Goal: Find specific page/section

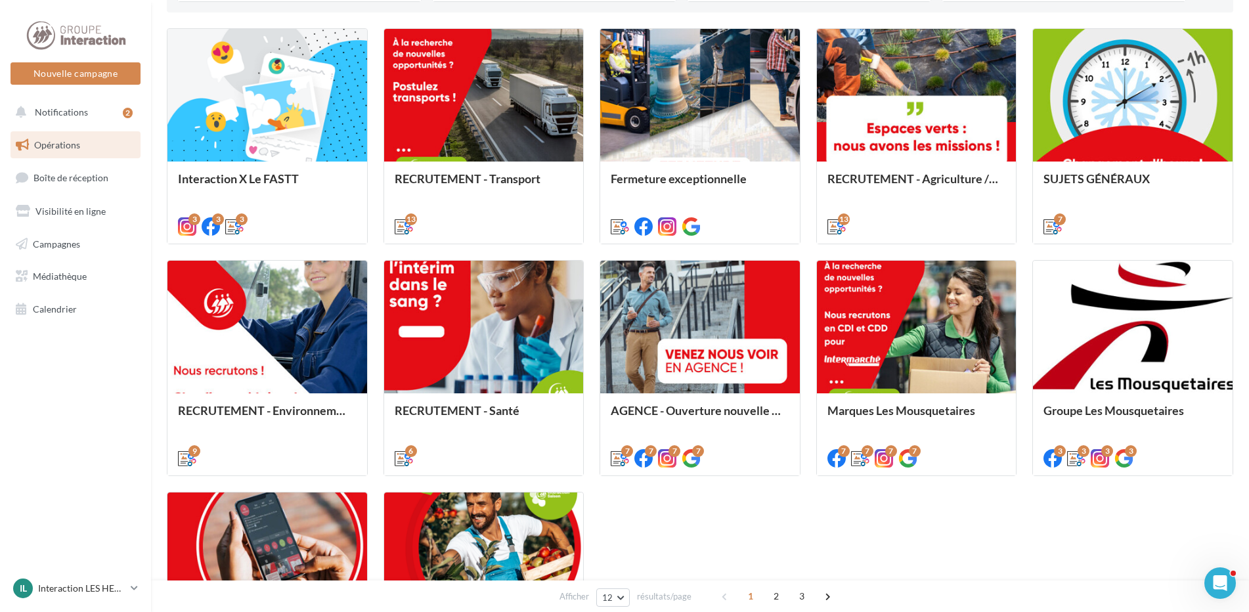
scroll to position [460, 0]
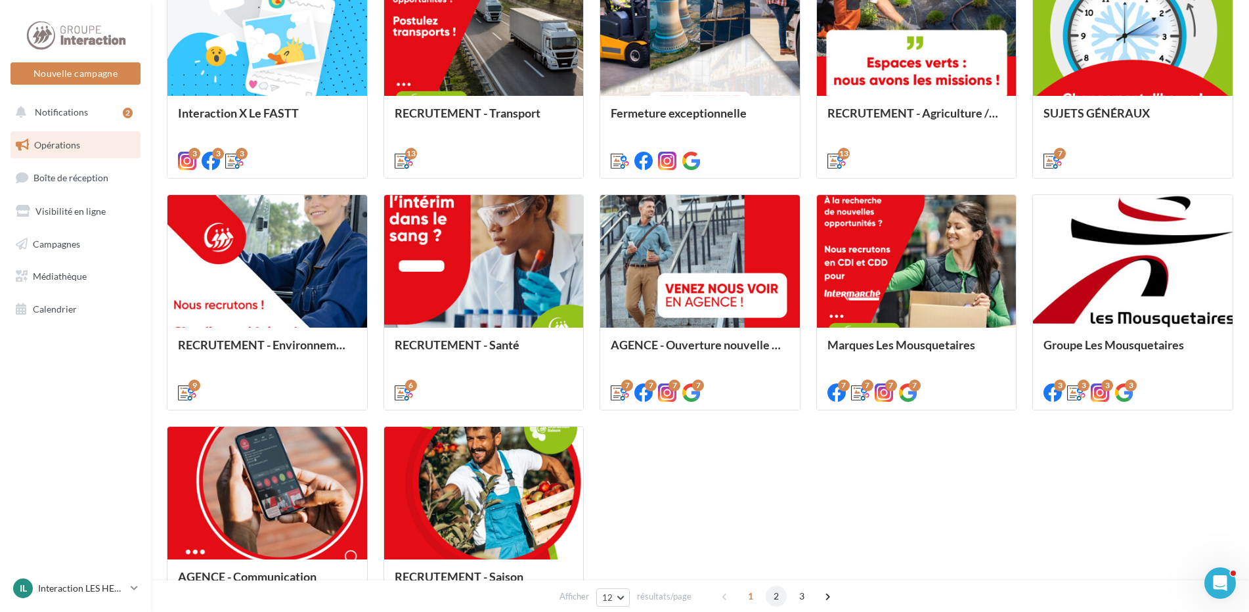
click at [771, 594] on span "2" at bounding box center [776, 596] width 21 height 21
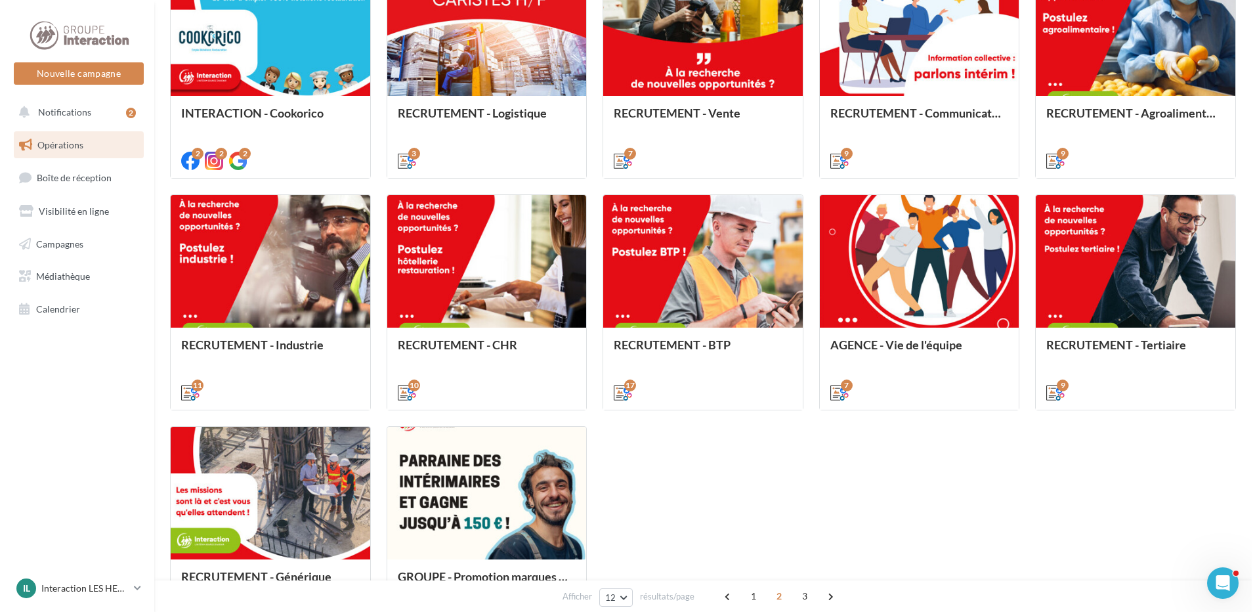
scroll to position [370, 0]
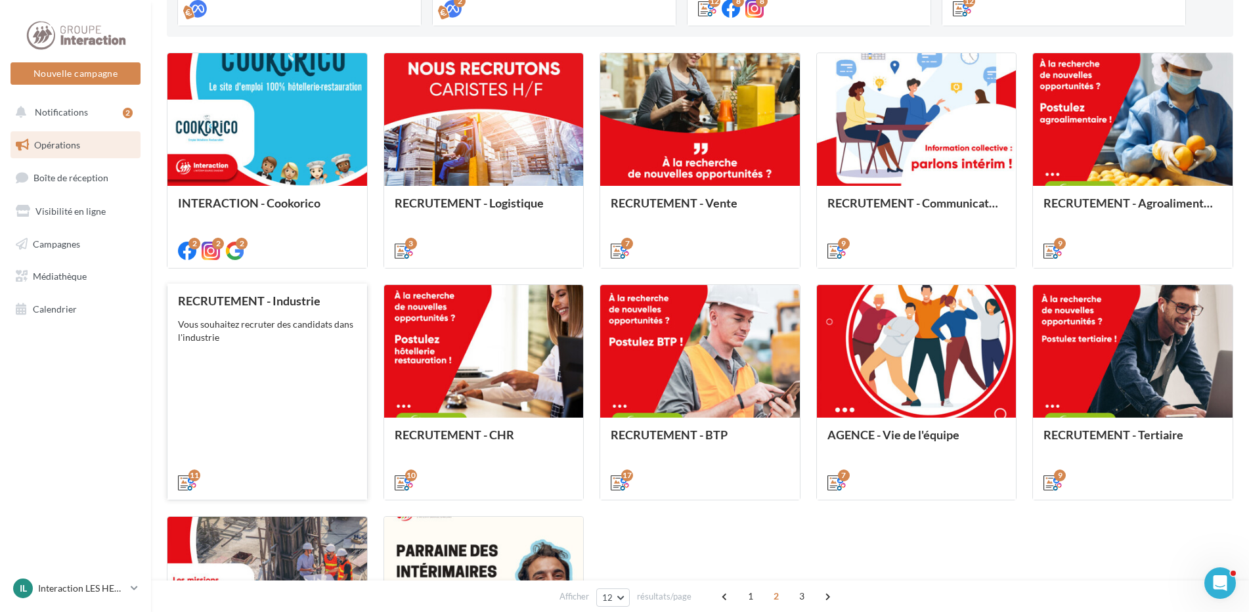
click at [309, 333] on div "Vous souhaitez recruter des candidats dans l'industrie" at bounding box center [267, 331] width 179 height 26
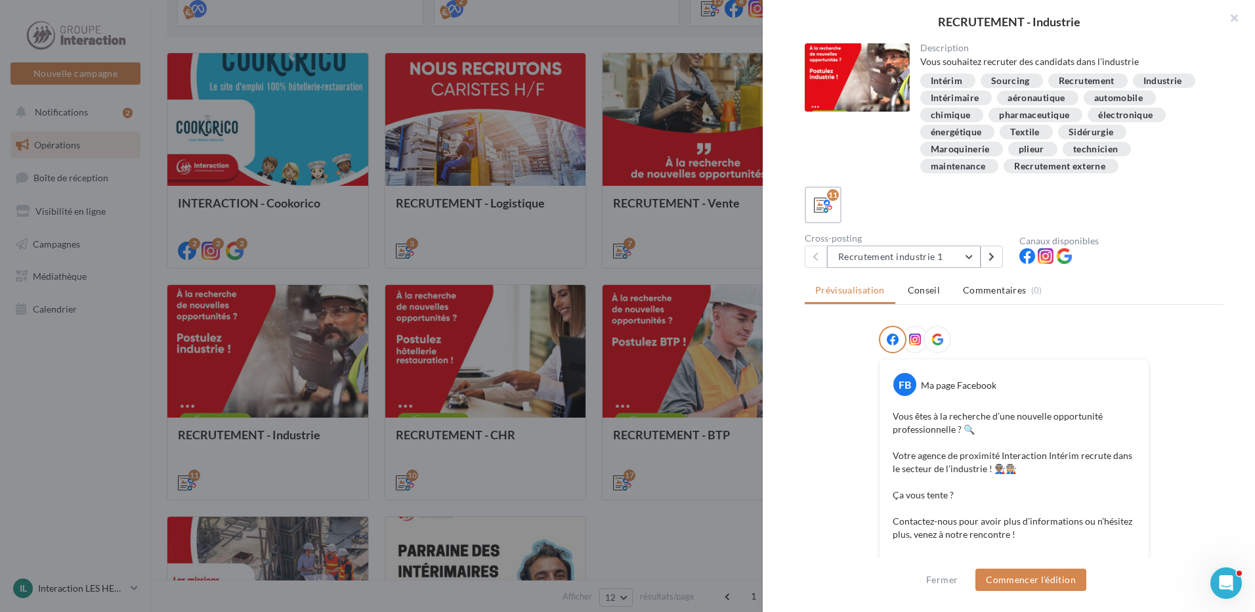
scroll to position [197, 0]
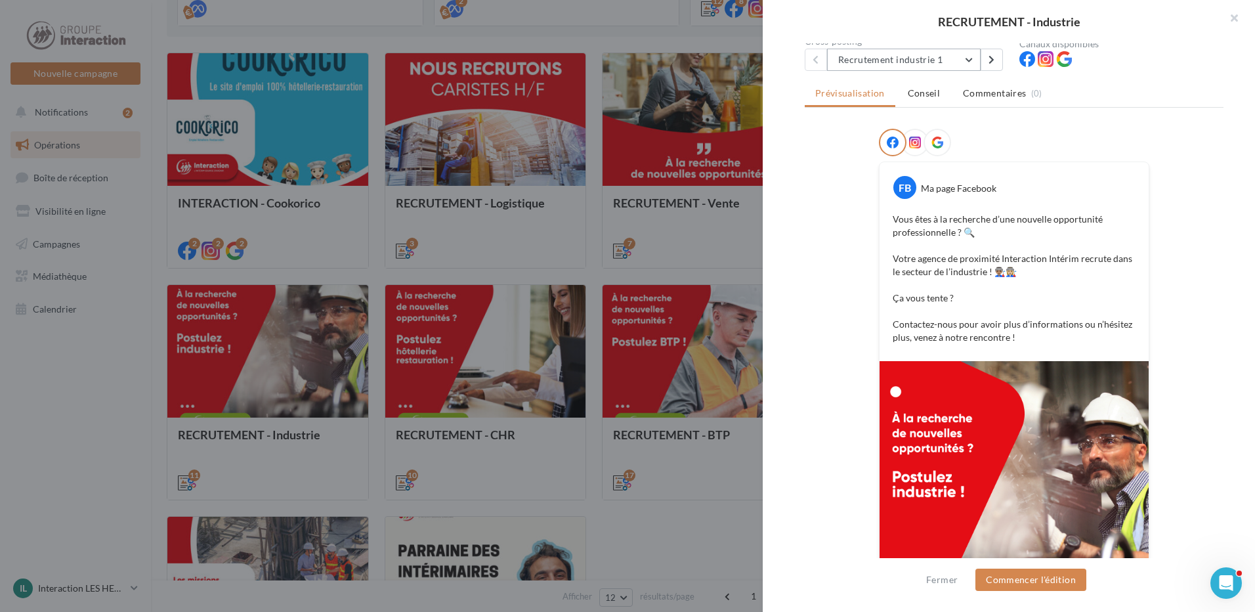
click at [927, 58] on button "Recrutement industrie 1" at bounding box center [904, 60] width 154 height 22
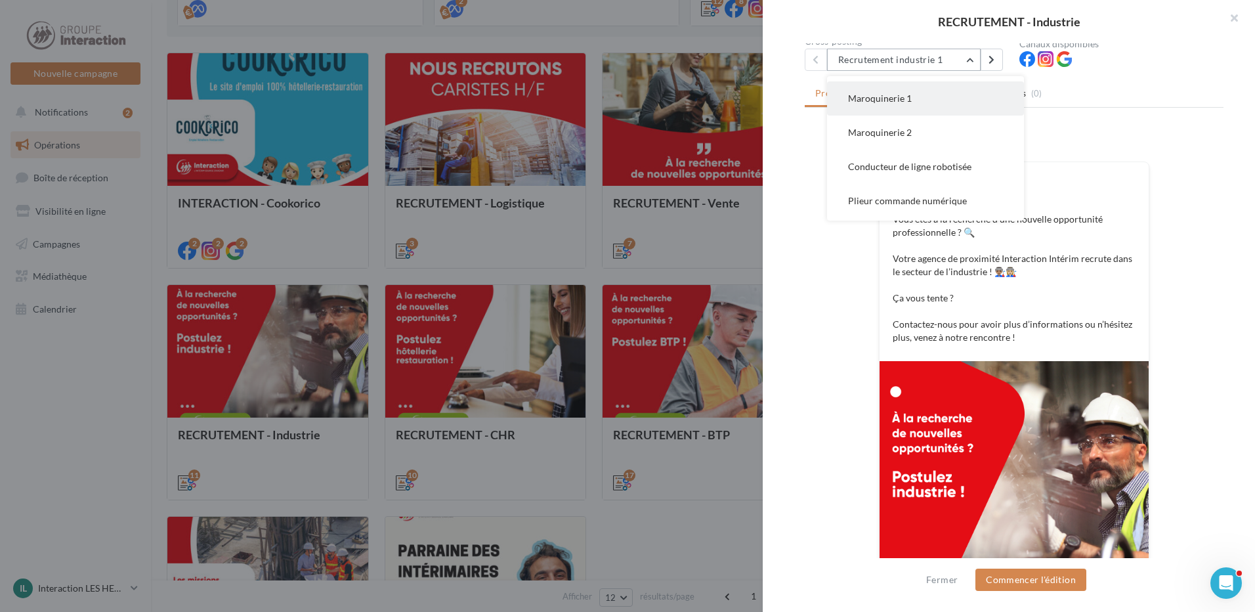
scroll to position [231, 0]
click at [916, 205] on span "Technicien de maintenance 2" at bounding box center [907, 203] width 118 height 11
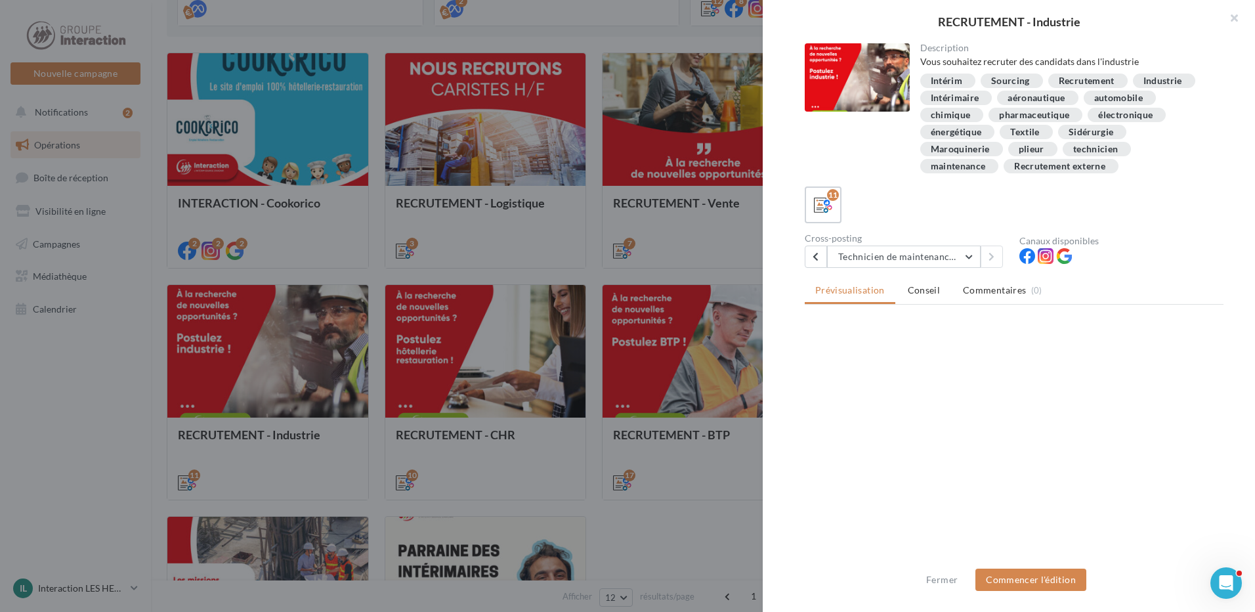
scroll to position [0, 0]
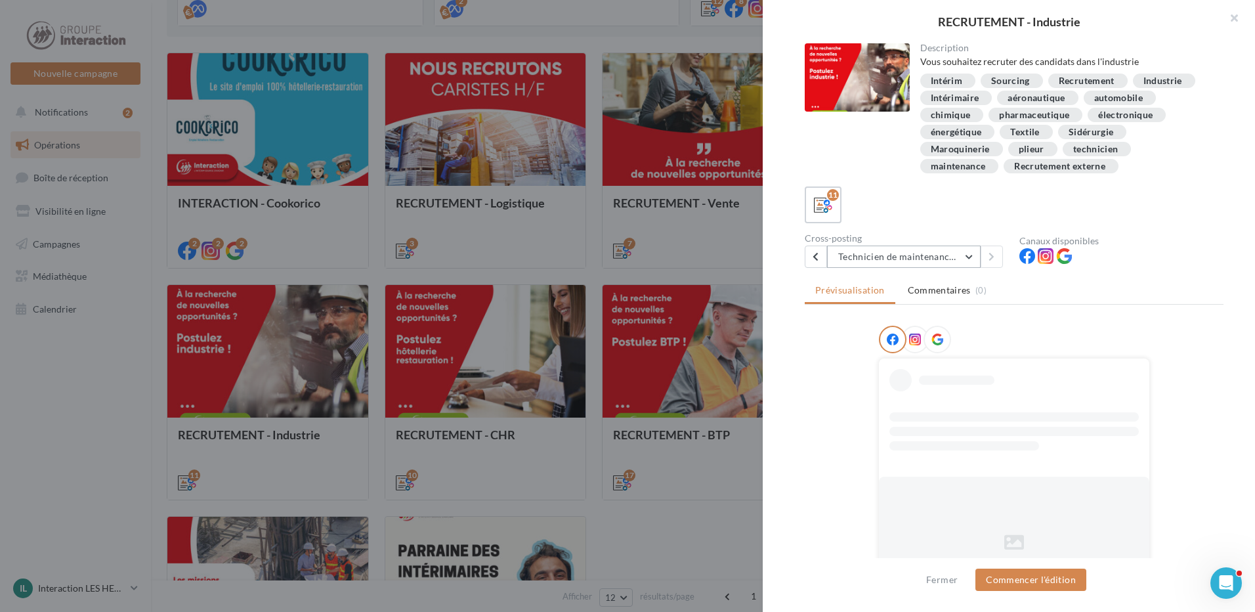
click at [892, 254] on button "Technicien de maintenance 2" at bounding box center [904, 257] width 154 height 22
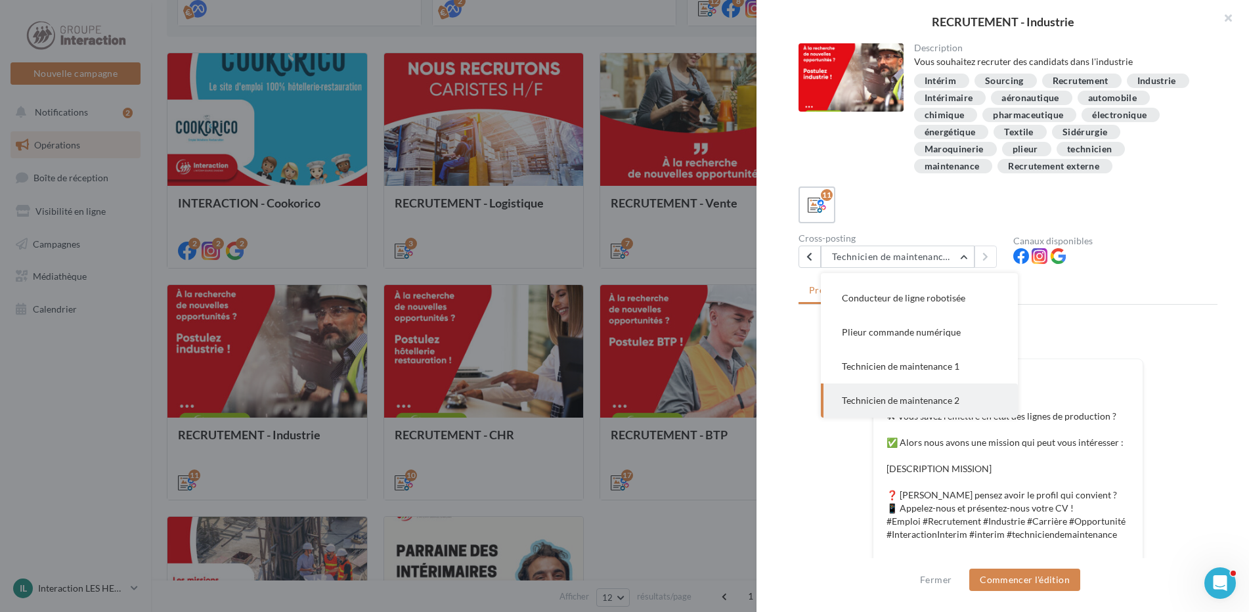
click at [700, 589] on div at bounding box center [624, 306] width 1249 height 612
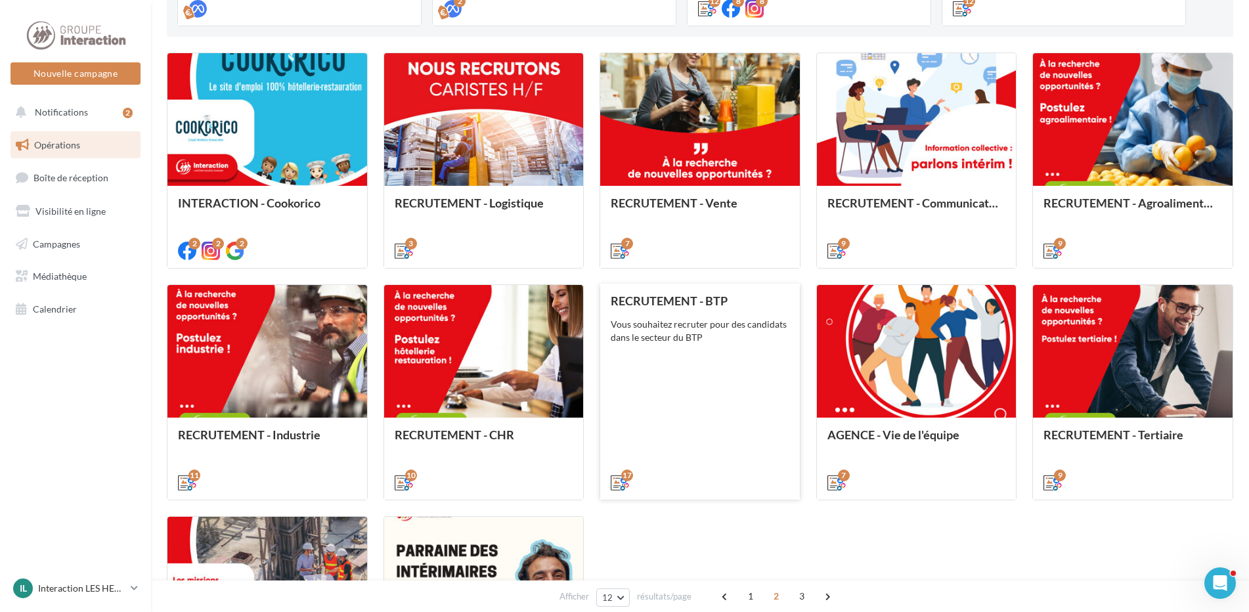
click at [706, 433] on div "RECRUTEMENT - BTP Vous souhaitez recruter pour des candidats dans le secteur du…" at bounding box center [700, 391] width 179 height 194
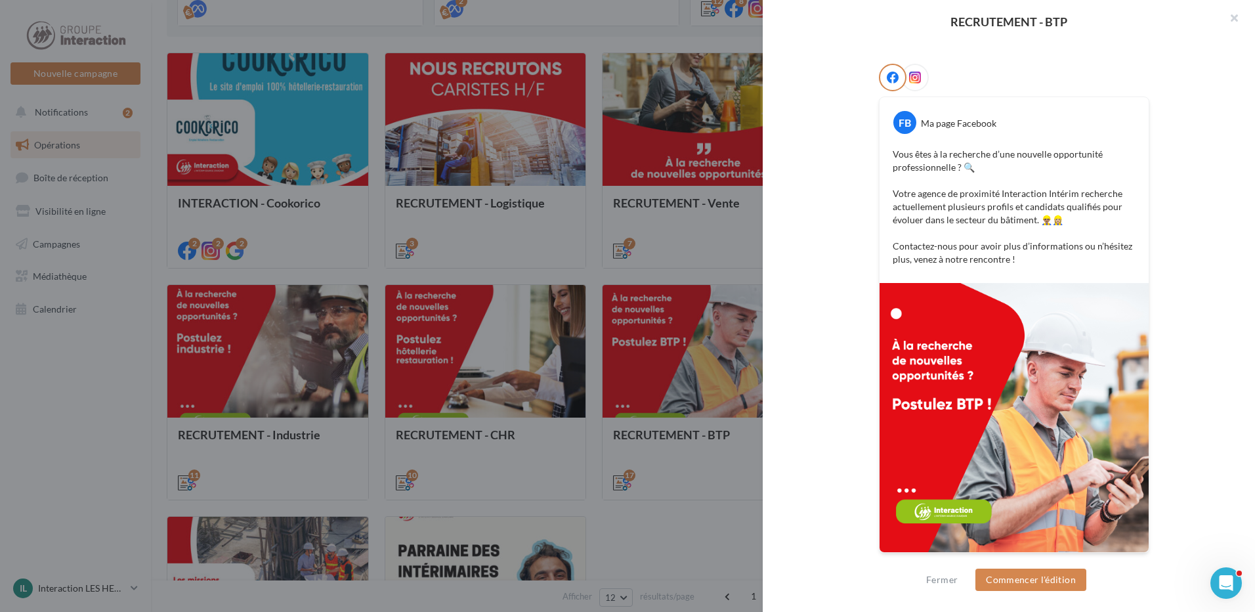
scroll to position [114, 0]
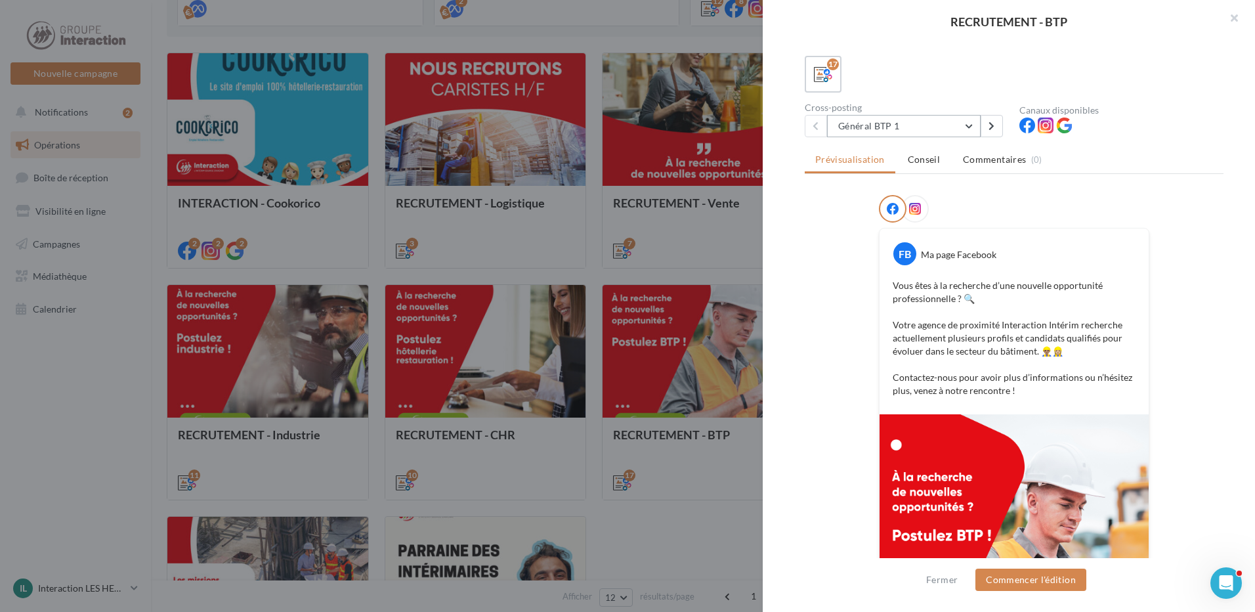
click at [934, 135] on button "Général BTP 1" at bounding box center [904, 126] width 154 height 22
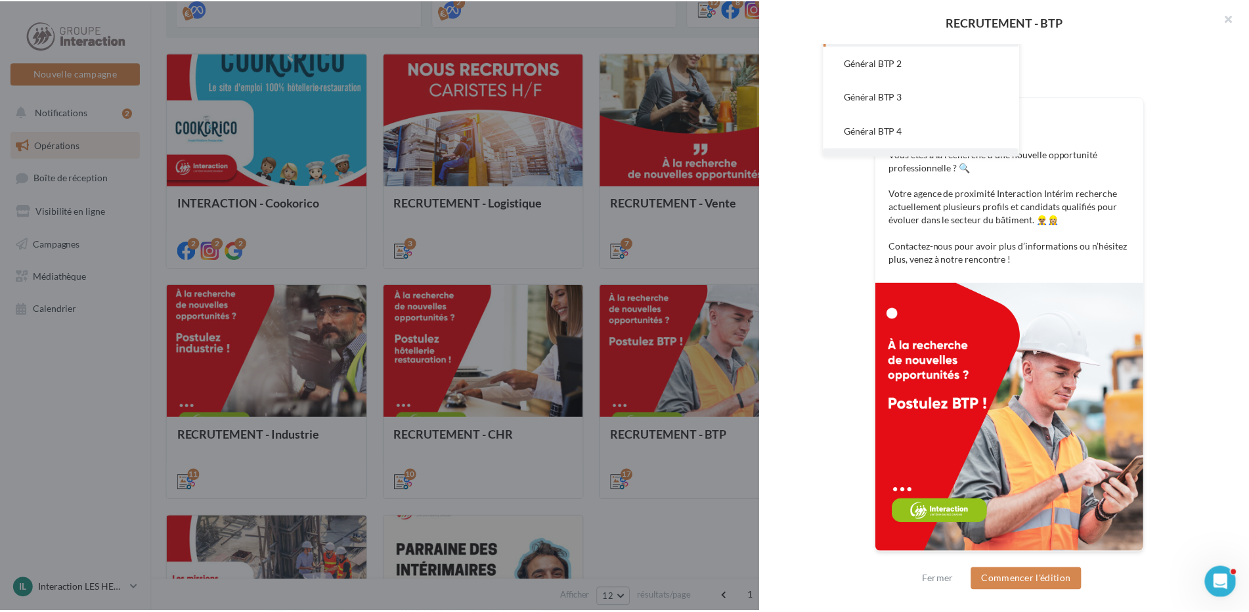
scroll to position [197, 0]
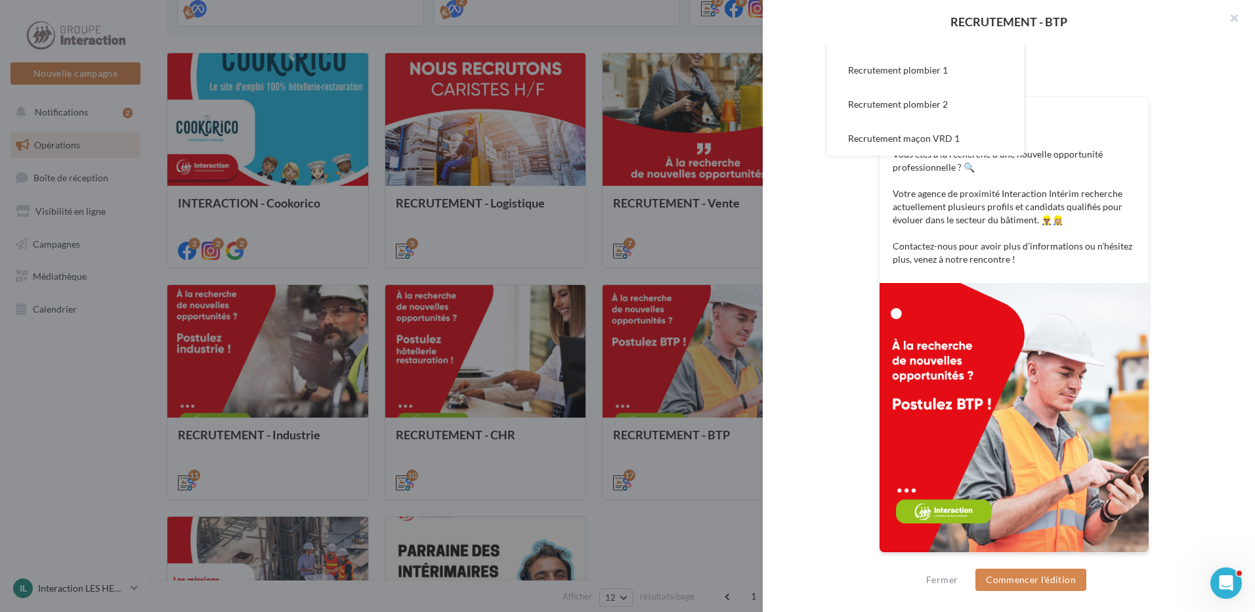
click at [642, 538] on div at bounding box center [627, 306] width 1255 height 612
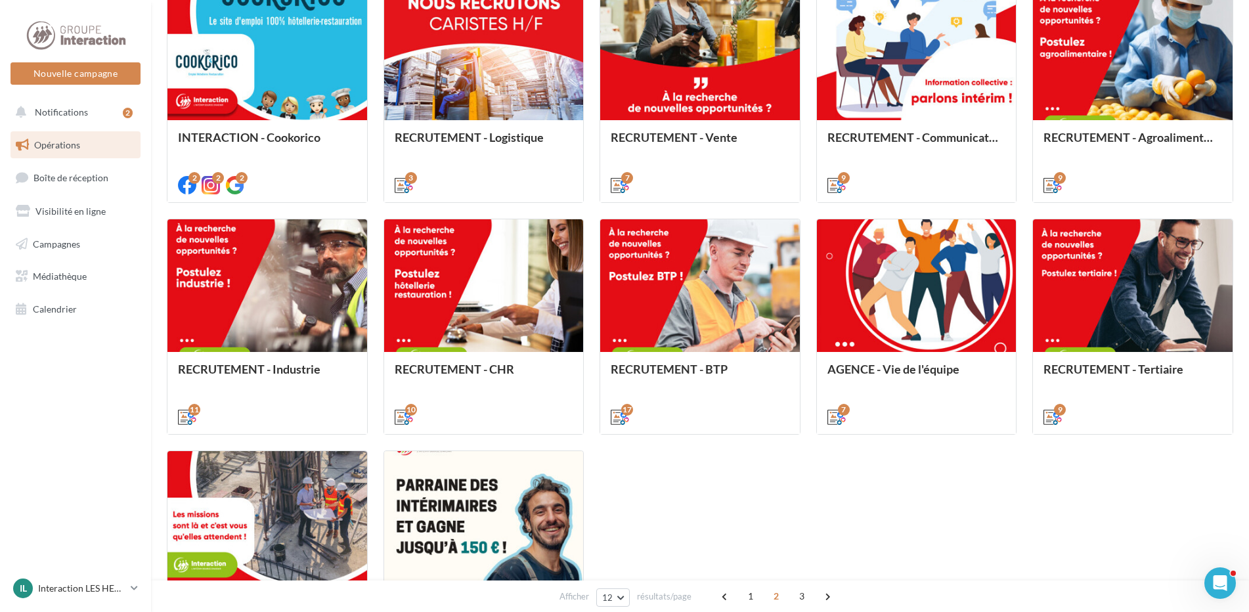
scroll to position [501, 0]
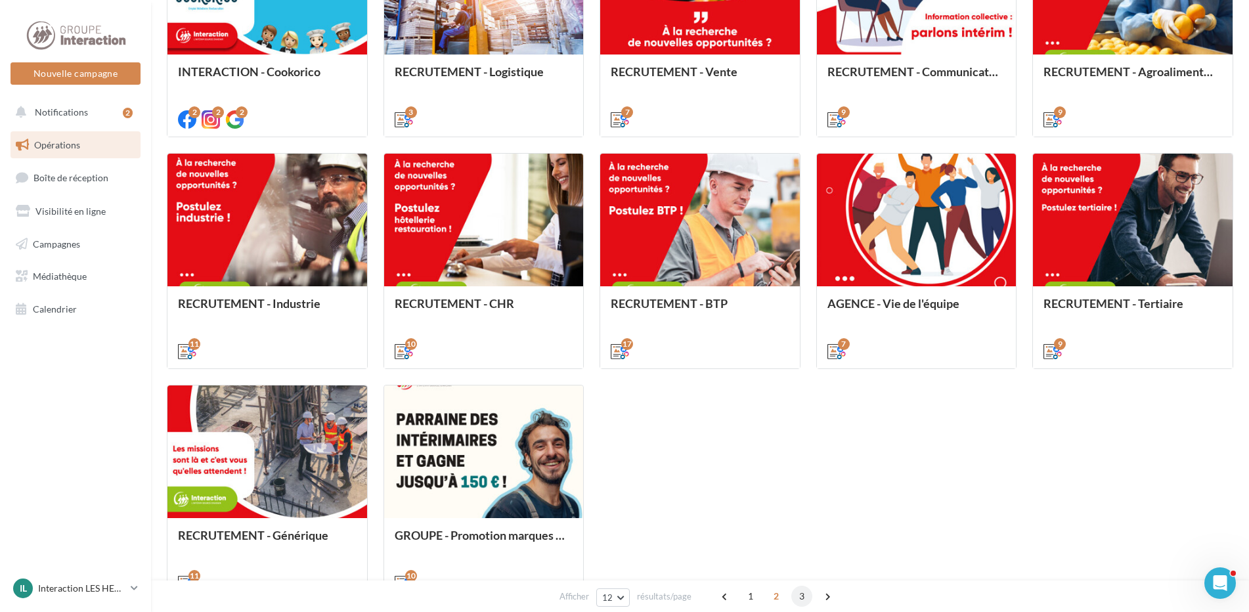
click at [800, 602] on span "3" at bounding box center [801, 596] width 21 height 21
